Goal: Navigation & Orientation: Find specific page/section

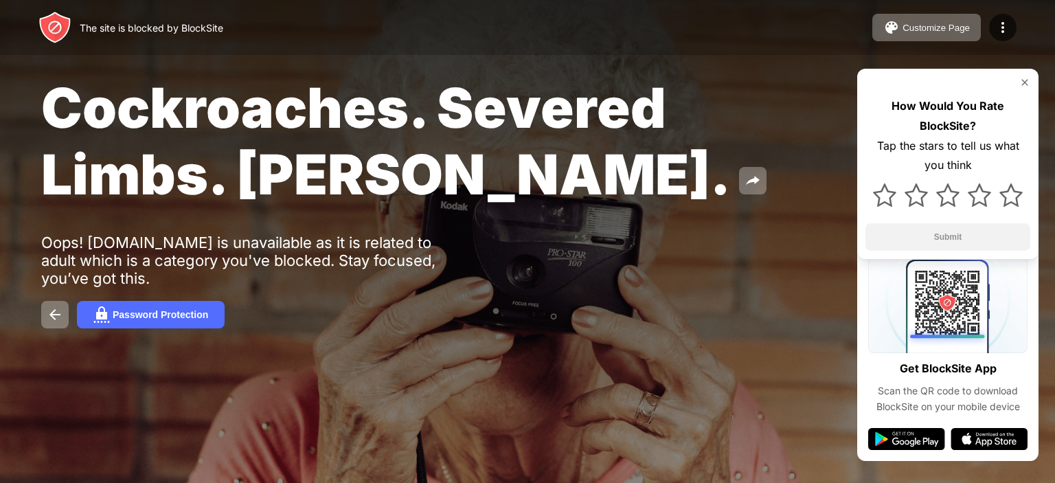
drag, startPoint x: 653, startPoint y: 16, endPoint x: 1041, endPoint y: -45, distance: 392.2
click at [1041, 0] on html "The site is blocked by BlockSite Customize Page Edit Block List Redirect Custom…" at bounding box center [527, 241] width 1055 height 483
drag, startPoint x: 1041, startPoint y: -45, endPoint x: 785, endPoint y: 87, distance: 287.3
click at [785, 87] on div "Cockroaches. Severed Limbs. [PERSON_NAME]." at bounding box center [430, 140] width 779 height 133
drag, startPoint x: 948, startPoint y: 3, endPoint x: 778, endPoint y: 166, distance: 235.2
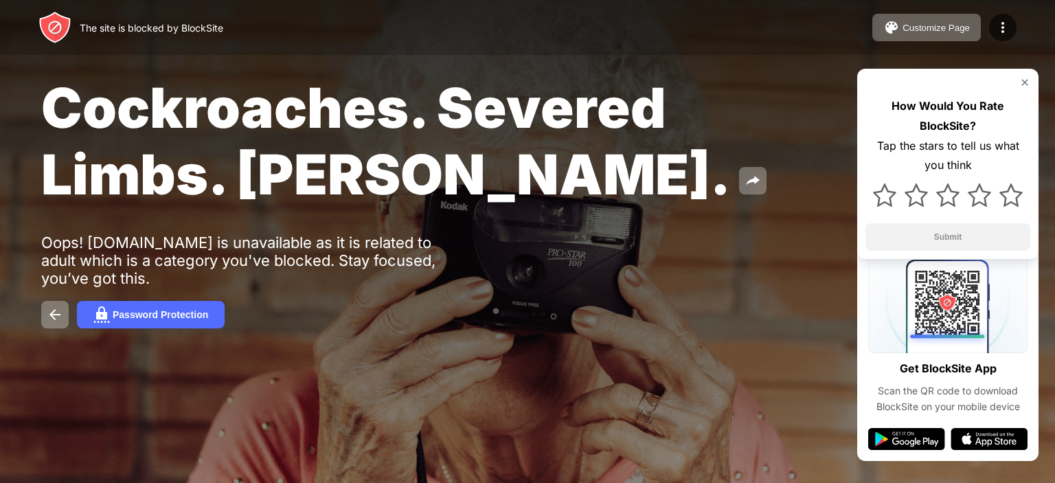
click at [778, 166] on div "Cockroaches. Severed Limbs. [PERSON_NAME]." at bounding box center [430, 140] width 779 height 133
